Goal: Information Seeking & Learning: Understand process/instructions

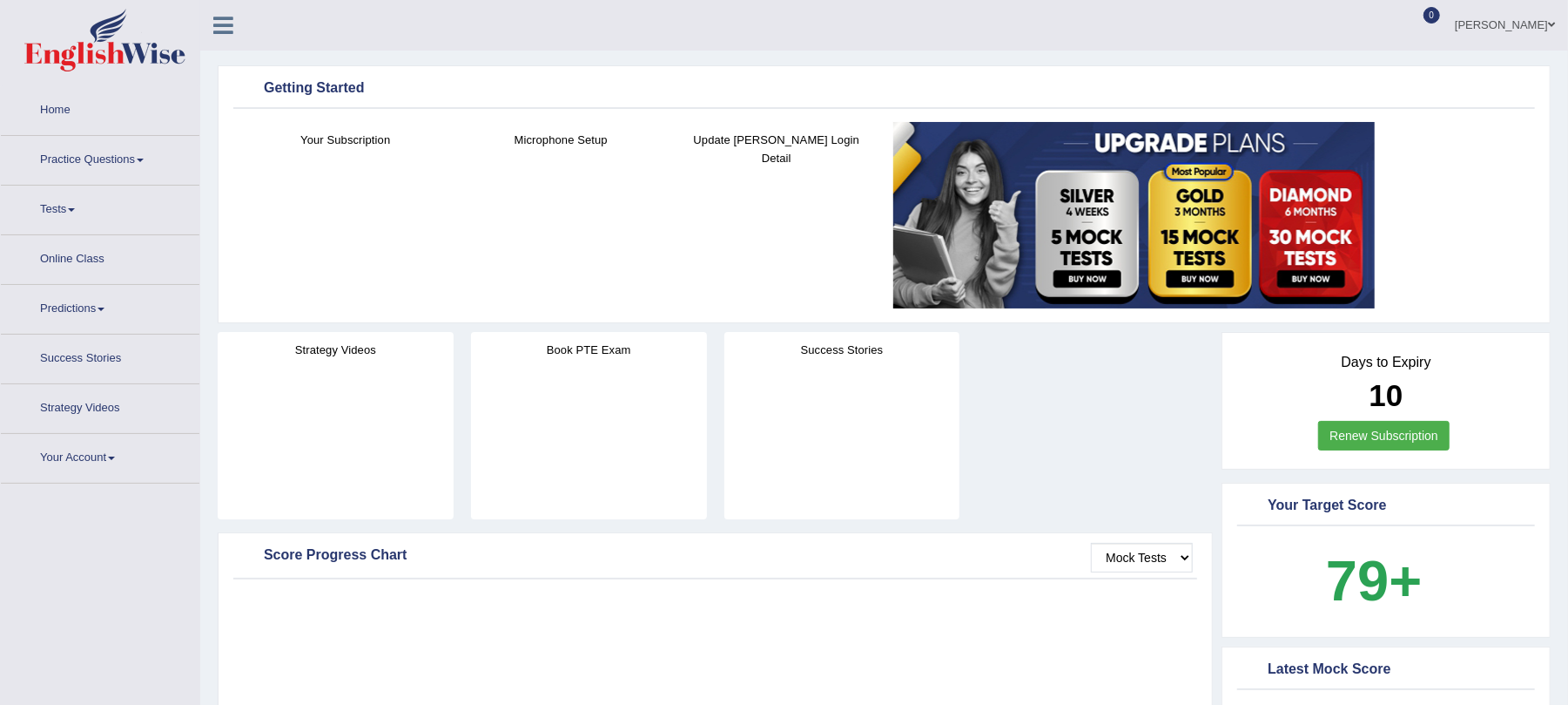
click at [91, 131] on li "Home" at bounding box center [100, 110] width 199 height 50
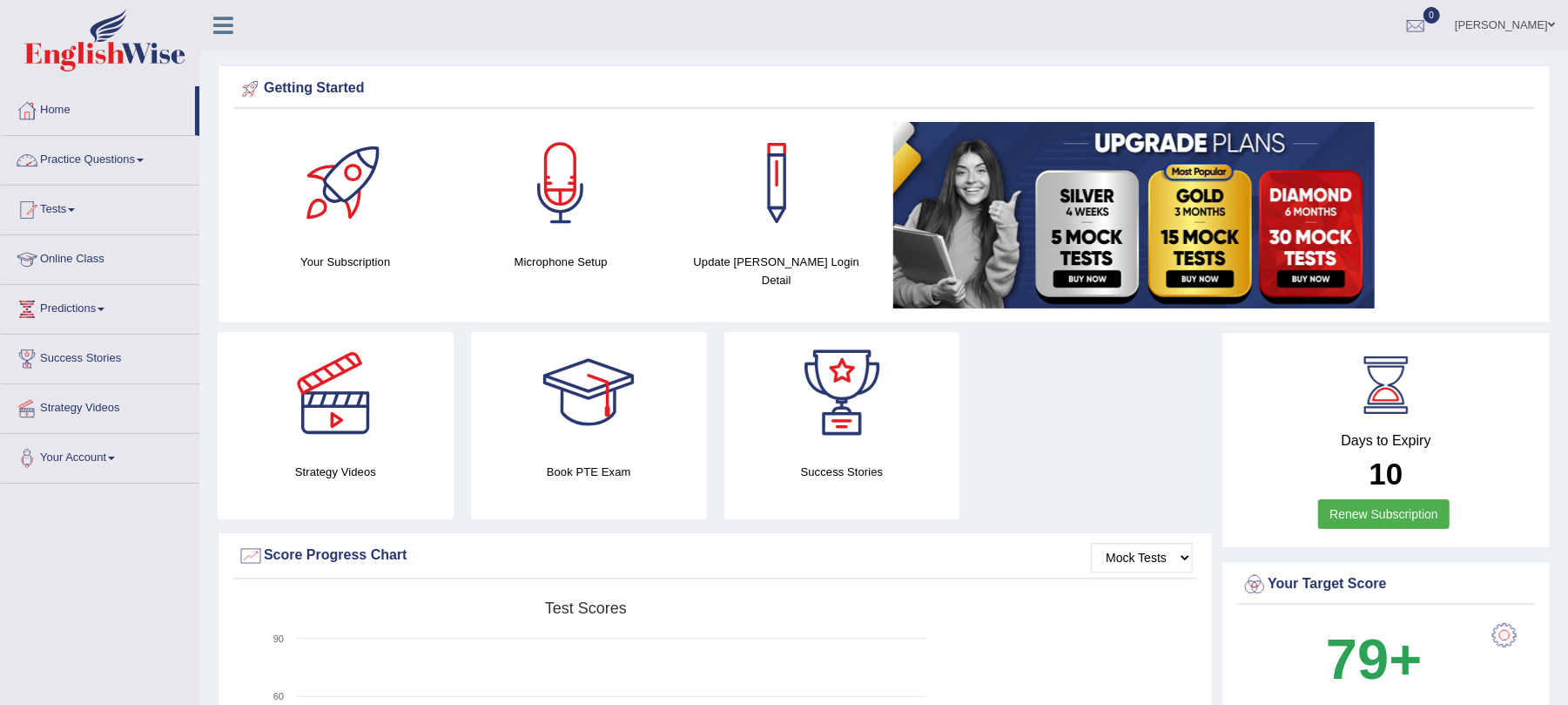
click at [85, 155] on link "Practice Questions" at bounding box center [100, 157] width 199 height 43
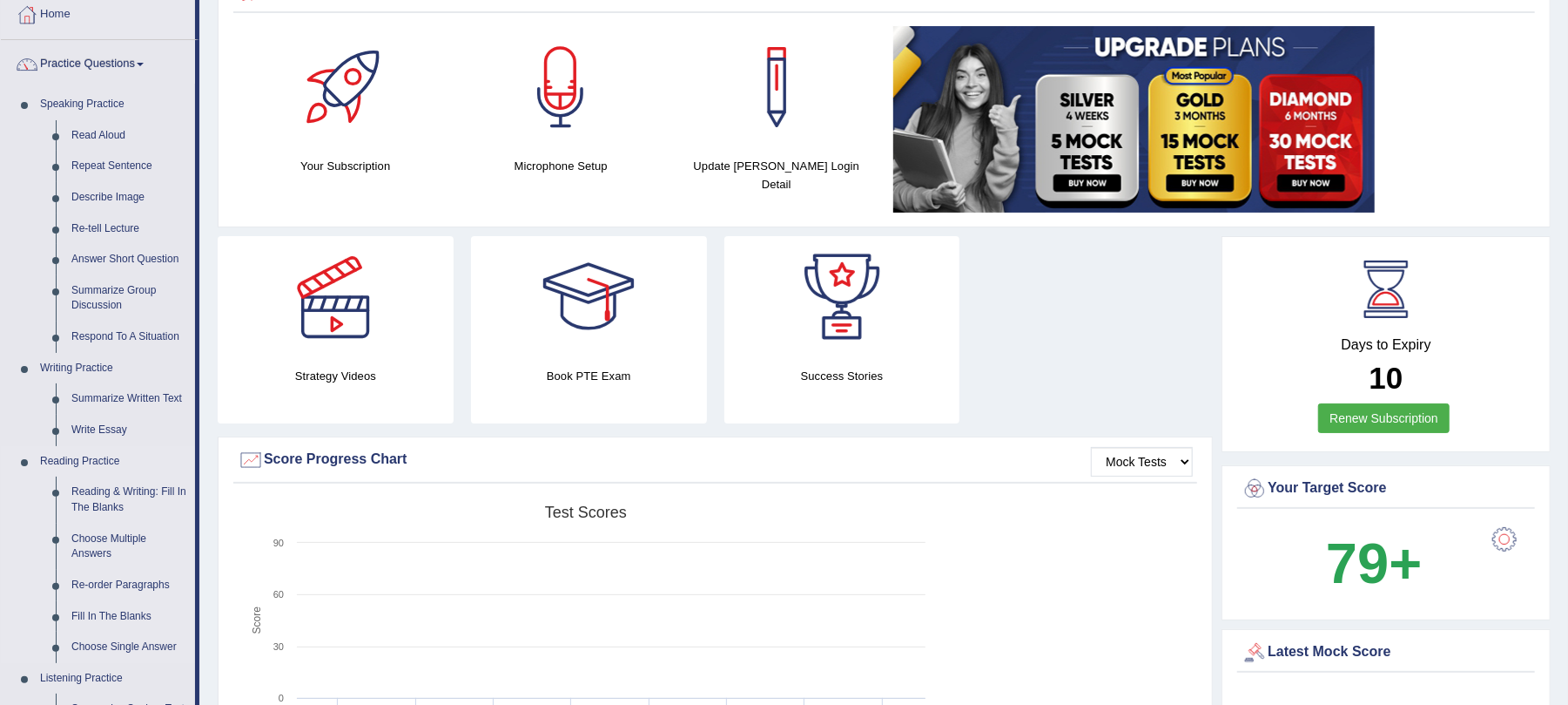
scroll to position [232, 0]
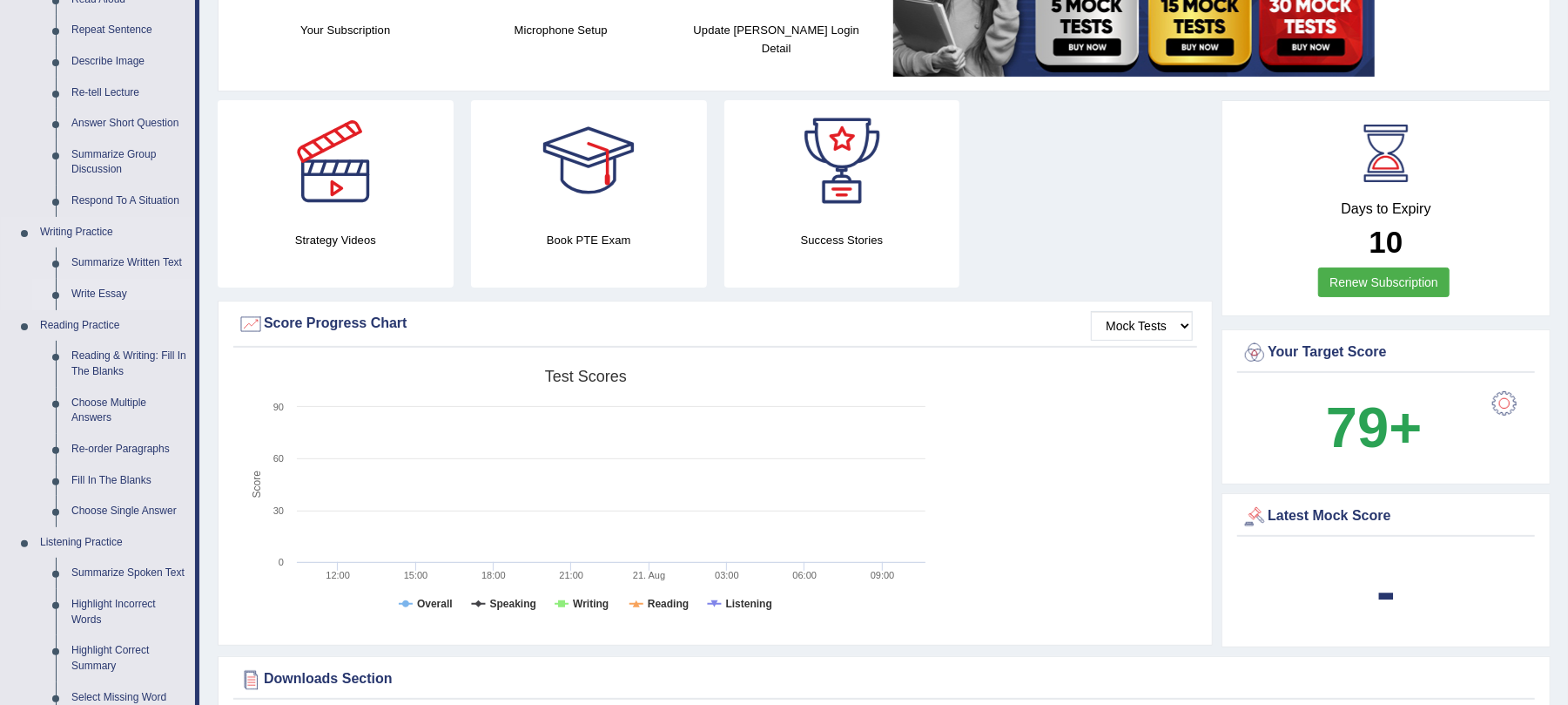
click at [106, 287] on link "Write Essay" at bounding box center [129, 294] width 132 height 31
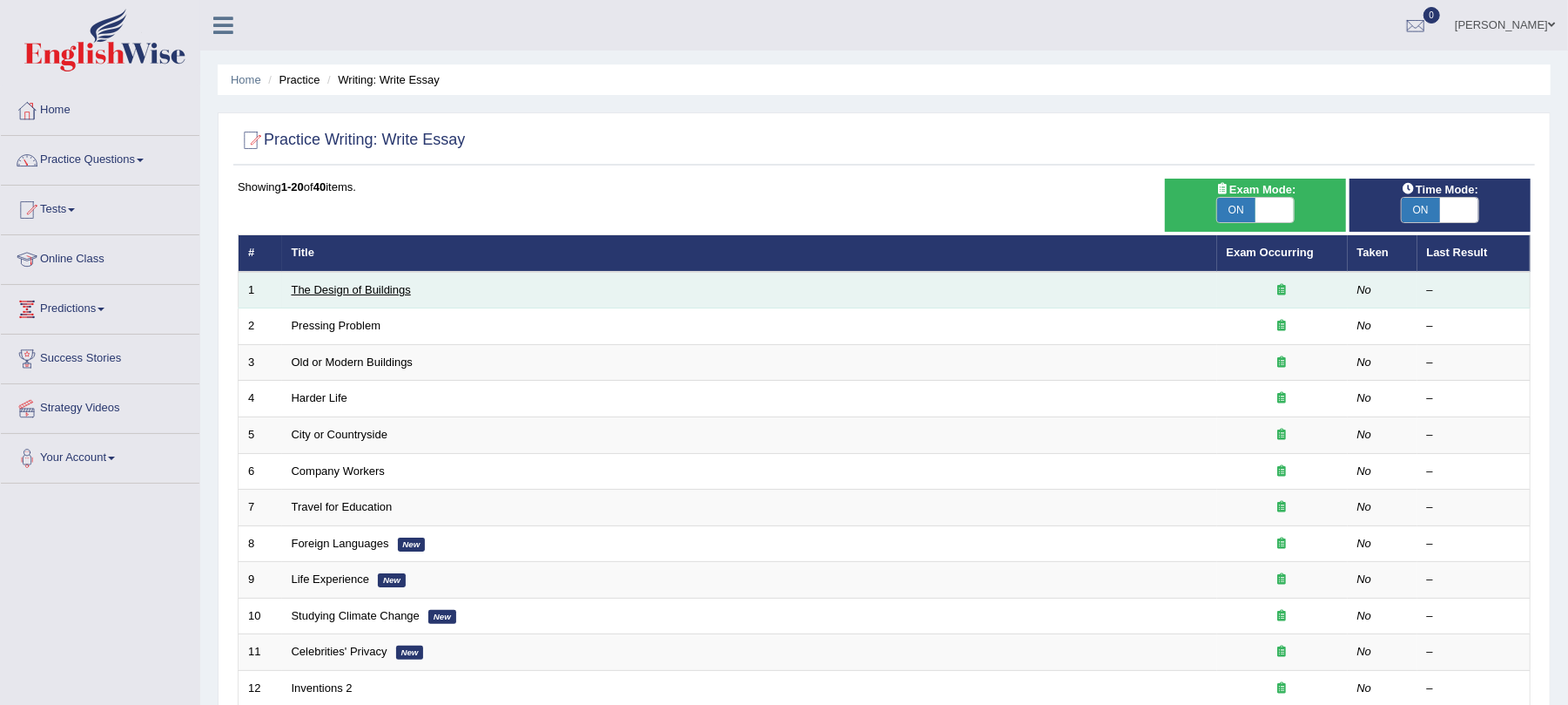
click at [311, 286] on link "The Design of Buildings" at bounding box center [351, 289] width 120 height 13
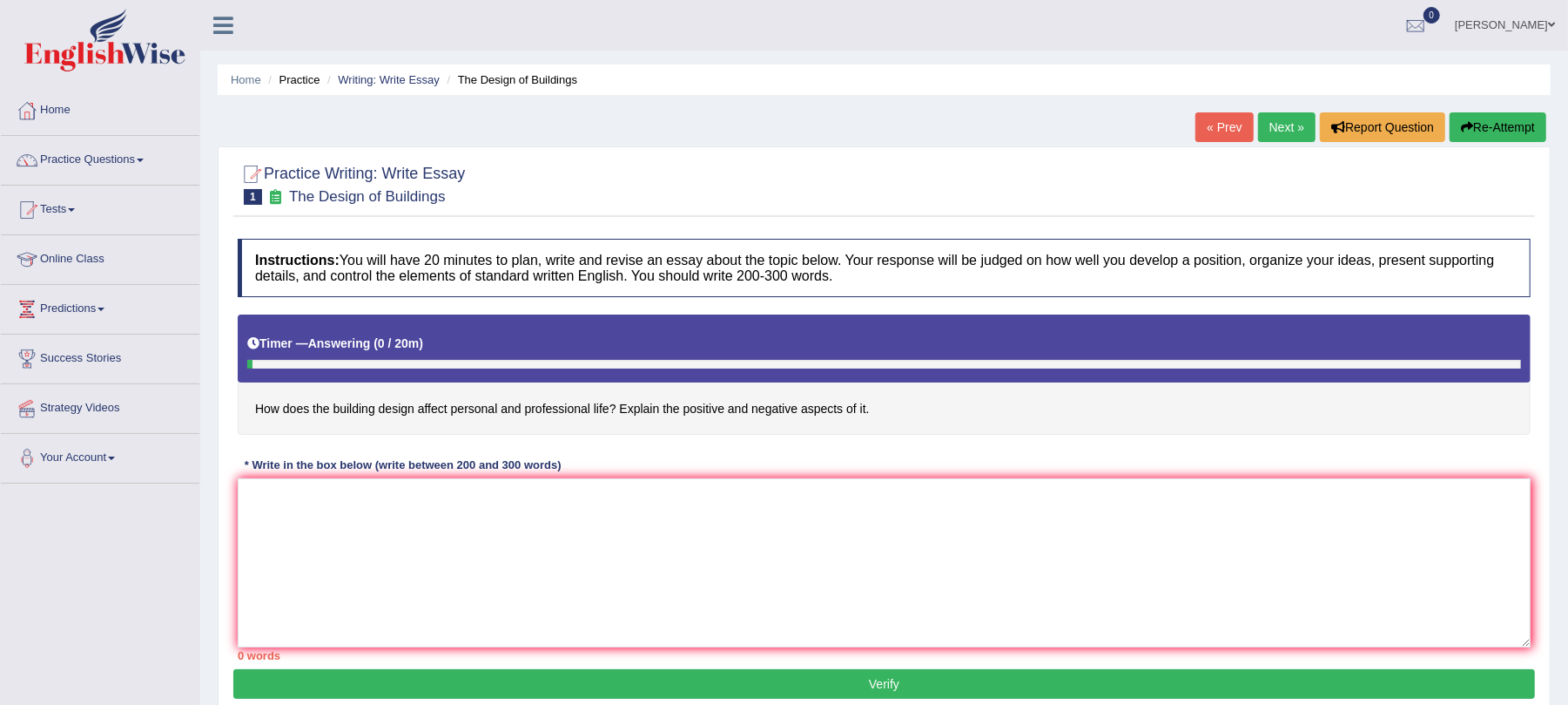
drag, startPoint x: 852, startPoint y: 281, endPoint x: 653, endPoint y: 259, distance: 200.2
click at [653, 259] on h4 "Instructions: You will have 20 minutes to plan, write and revise an essay about…" at bounding box center [884, 268] width 1293 height 58
